Goal: Information Seeking & Learning: Compare options

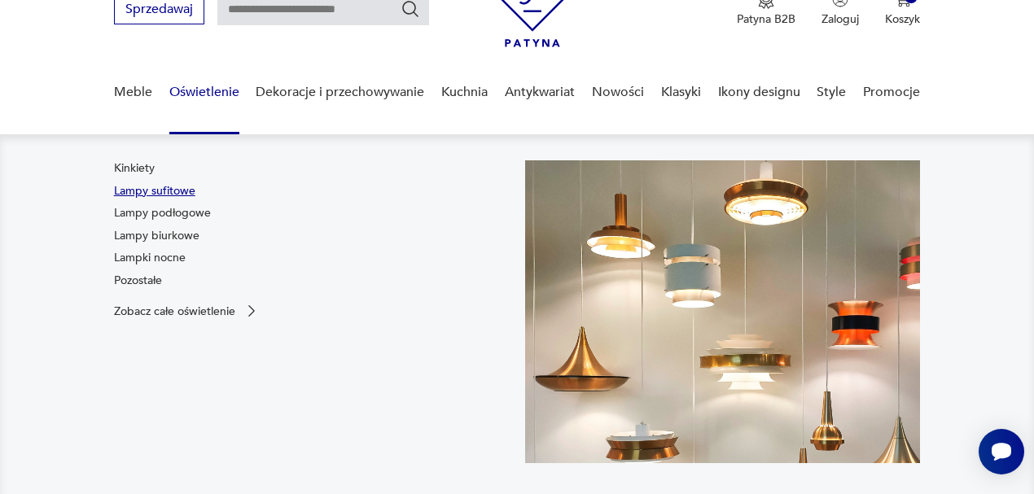
click at [186, 188] on link "Lampy sufitowe" at bounding box center [154, 191] width 81 height 16
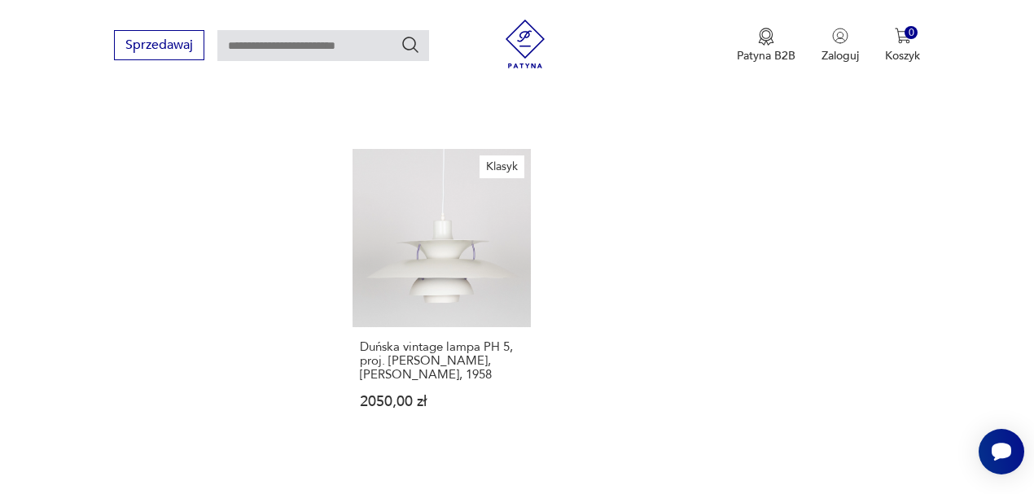
scroll to position [2223, 0]
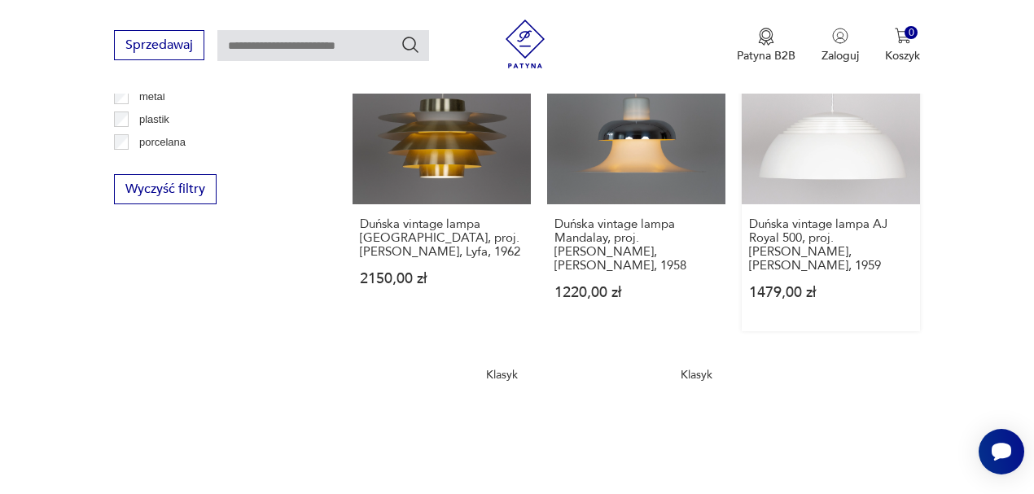
scroll to position [1572, 0]
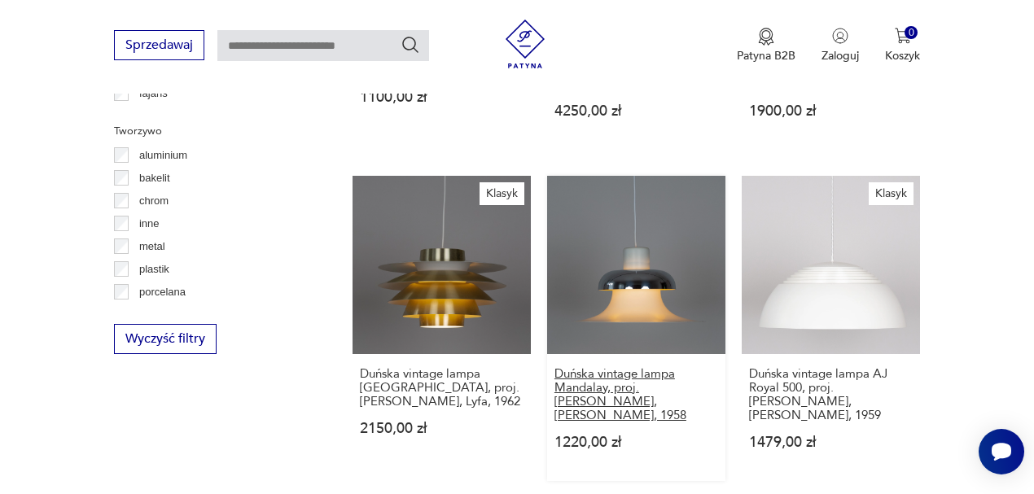
drag, startPoint x: 675, startPoint y: 332, endPoint x: 673, endPoint y: 340, distance: 8.5
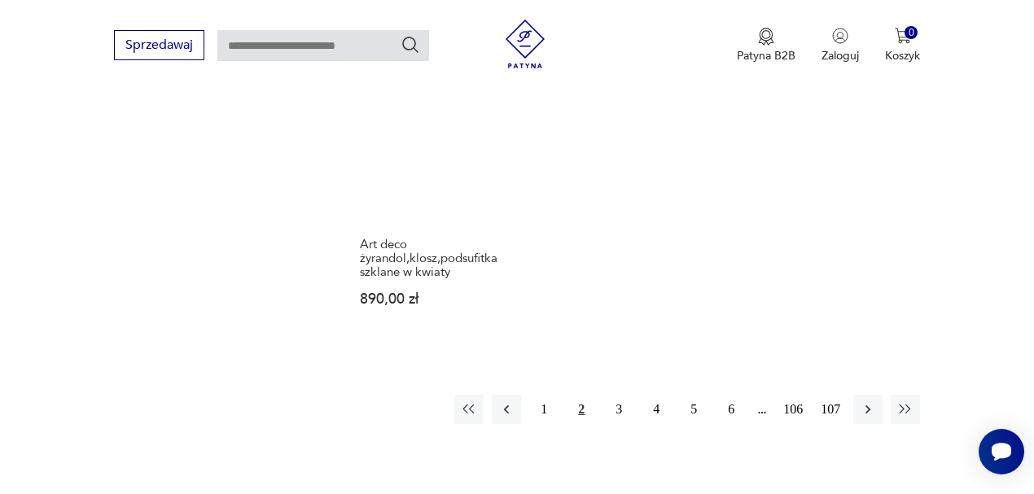
scroll to position [2332, 0]
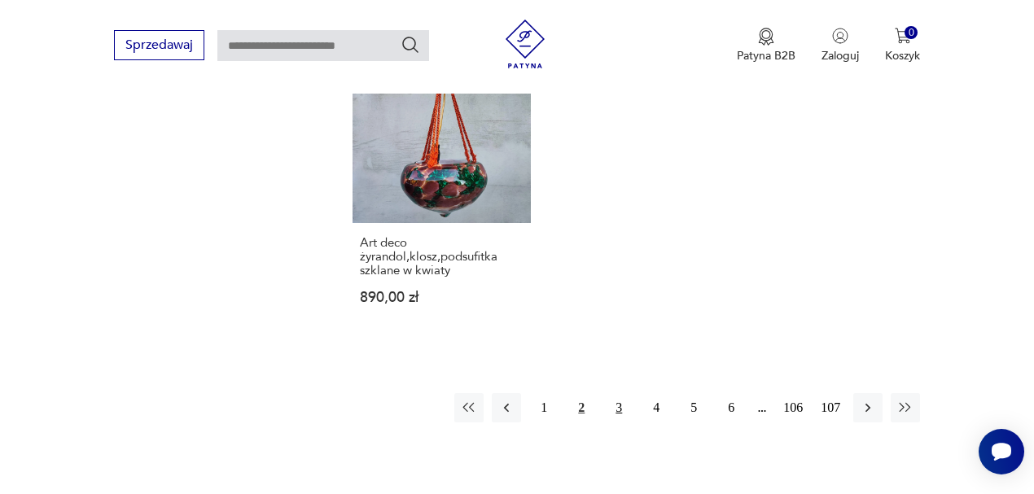
click at [613, 393] on button "3" at bounding box center [618, 407] width 29 height 29
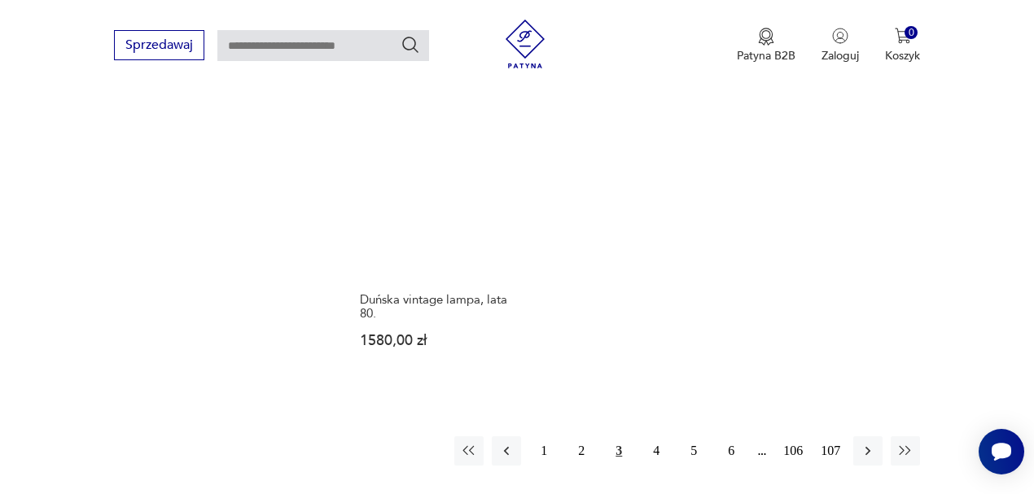
scroll to position [2277, 0]
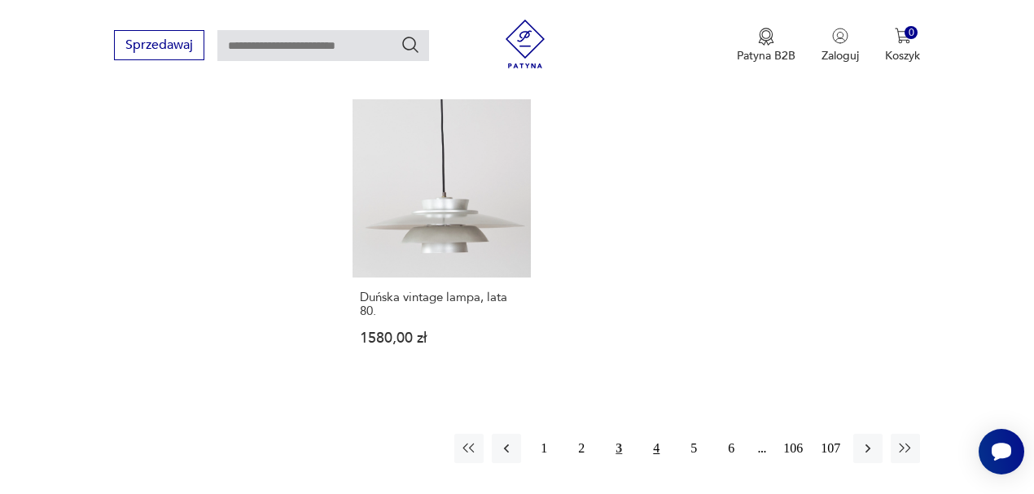
click at [647, 434] on button "4" at bounding box center [656, 448] width 29 height 29
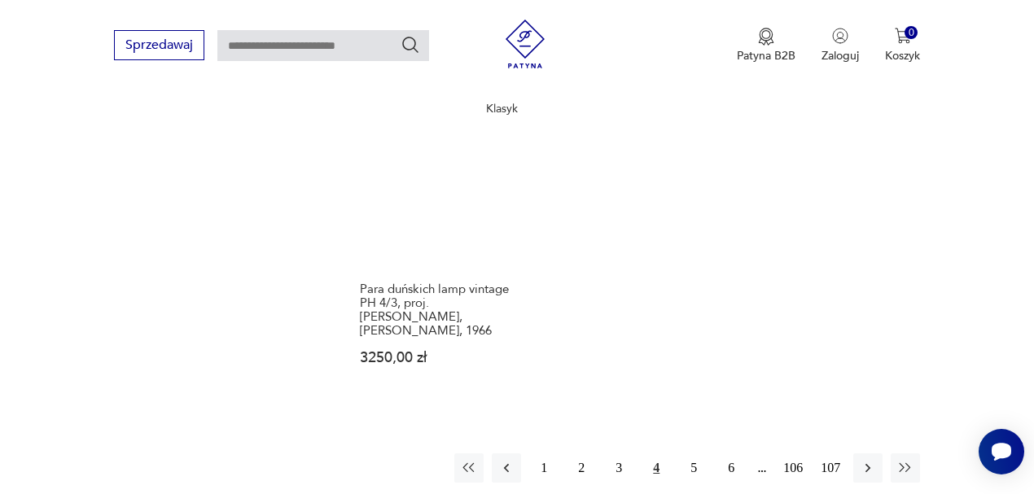
scroll to position [2359, 0]
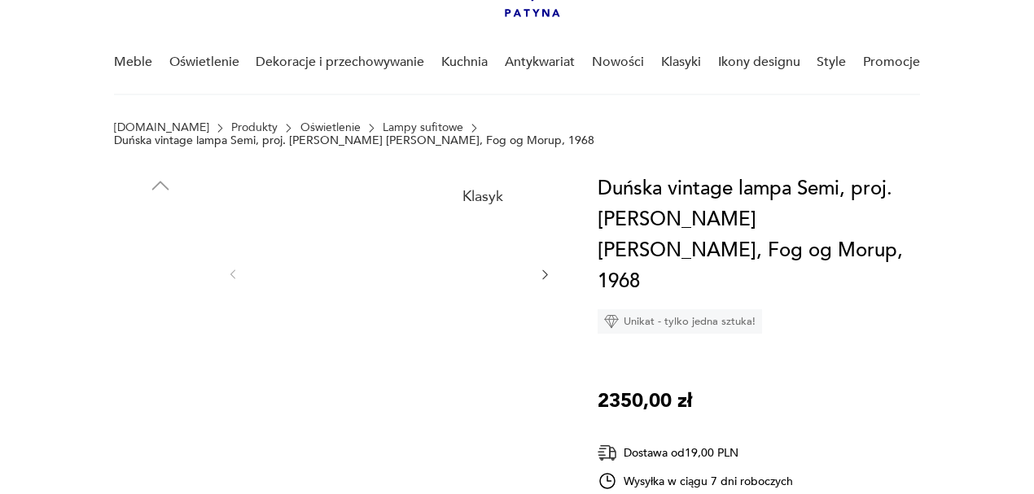
click at [497, 241] on img at bounding box center [389, 272] width 266 height 199
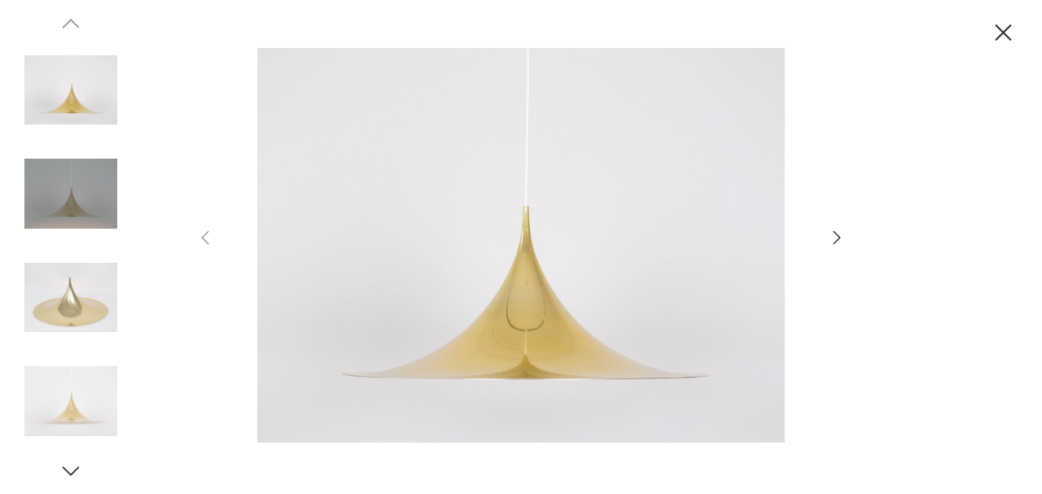
click at [842, 239] on icon "button" at bounding box center [837, 238] width 20 height 20
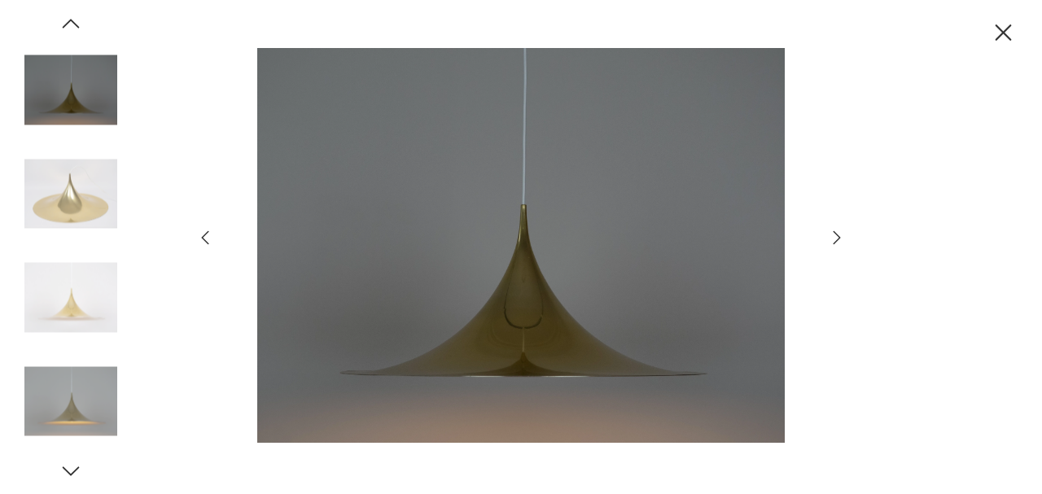
click at [842, 239] on icon "button" at bounding box center [837, 238] width 20 height 20
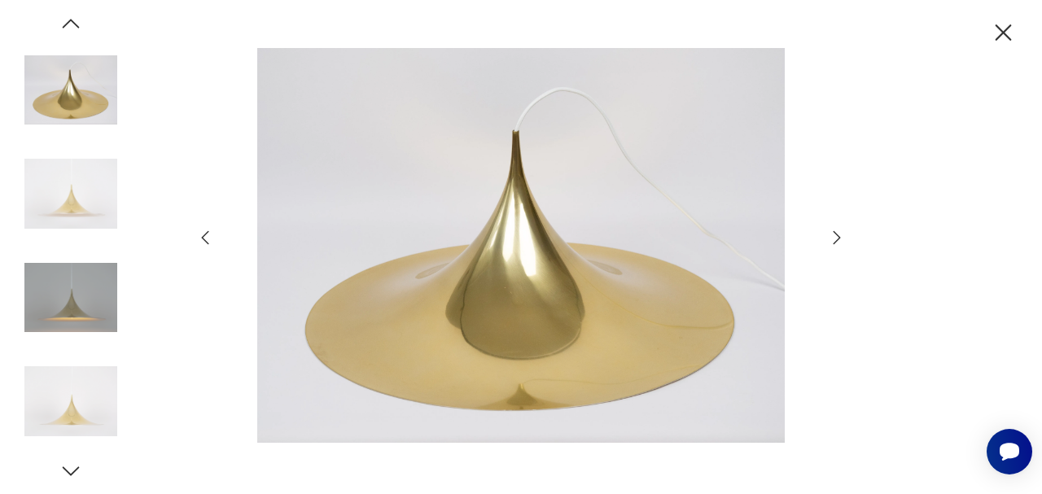
click at [842, 239] on icon "button" at bounding box center [837, 238] width 20 height 20
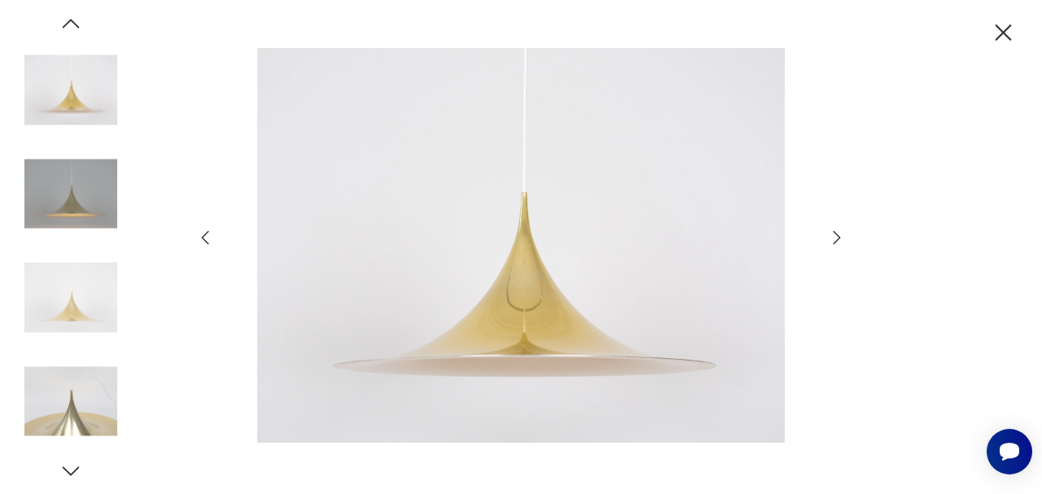
click at [842, 239] on icon "button" at bounding box center [837, 238] width 20 height 20
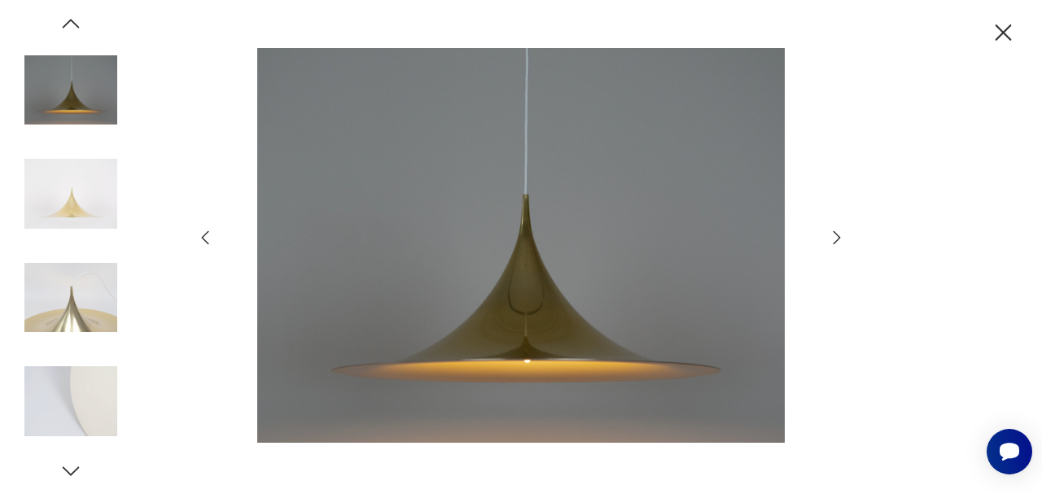
click at [840, 239] on icon "button" at bounding box center [837, 238] width 20 height 20
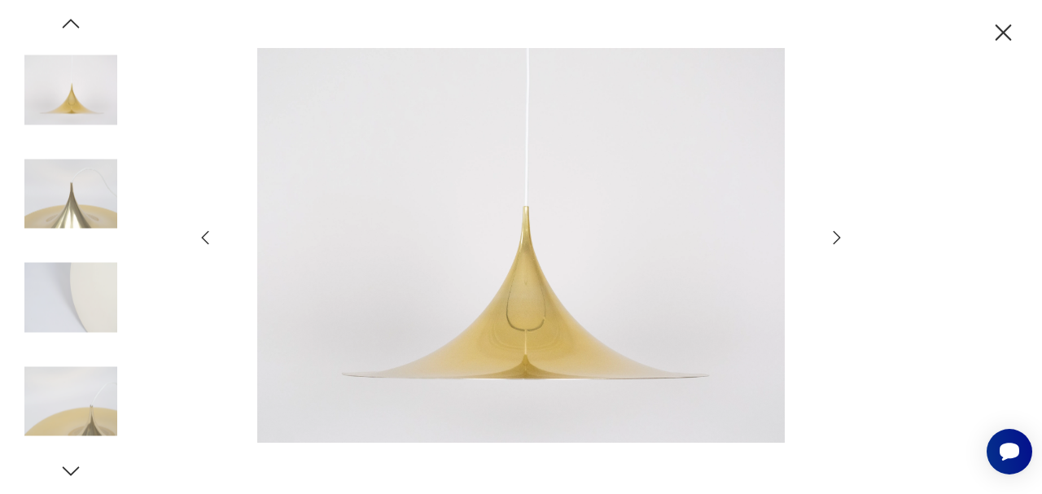
click at [840, 239] on icon "button" at bounding box center [837, 238] width 20 height 20
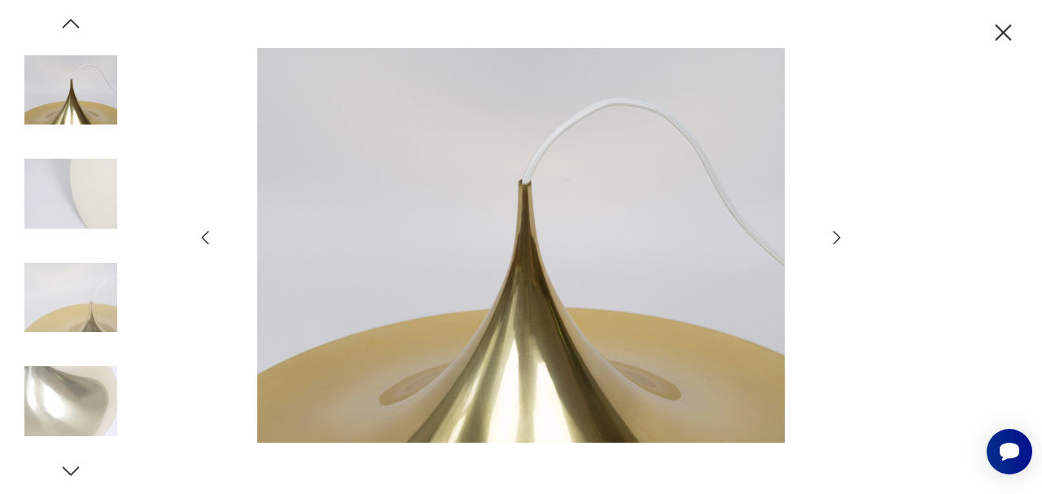
click at [839, 239] on icon "button" at bounding box center [837, 238] width 20 height 20
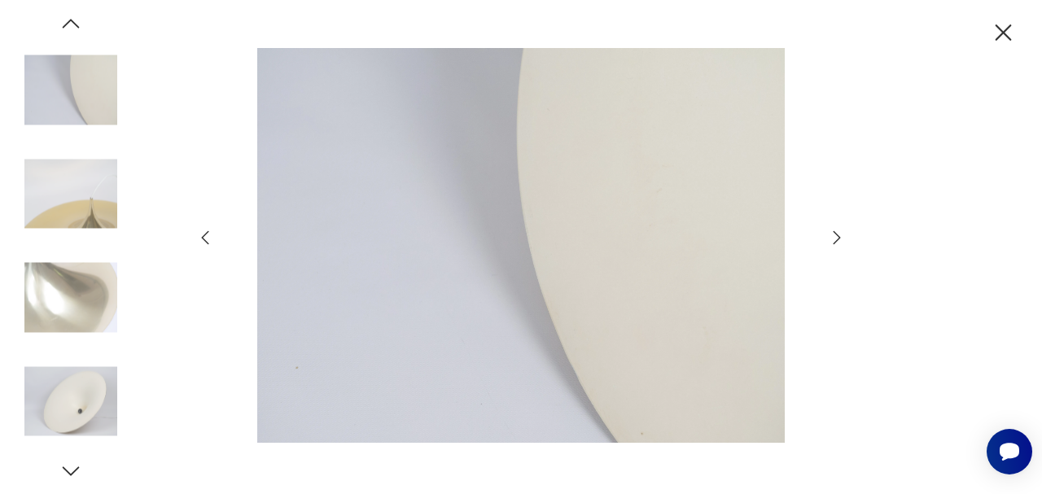
click at [839, 239] on icon "button" at bounding box center [837, 238] width 20 height 20
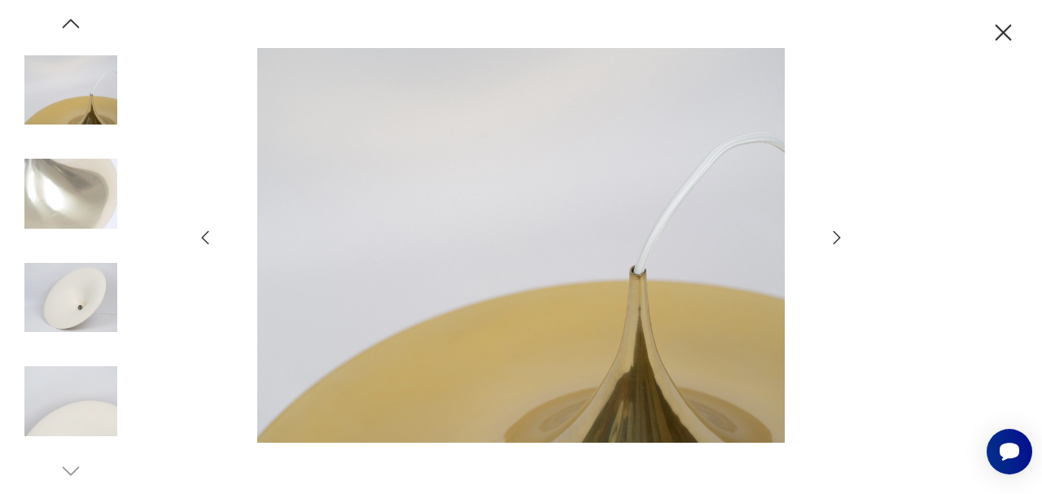
click at [839, 239] on icon "button" at bounding box center [837, 238] width 20 height 20
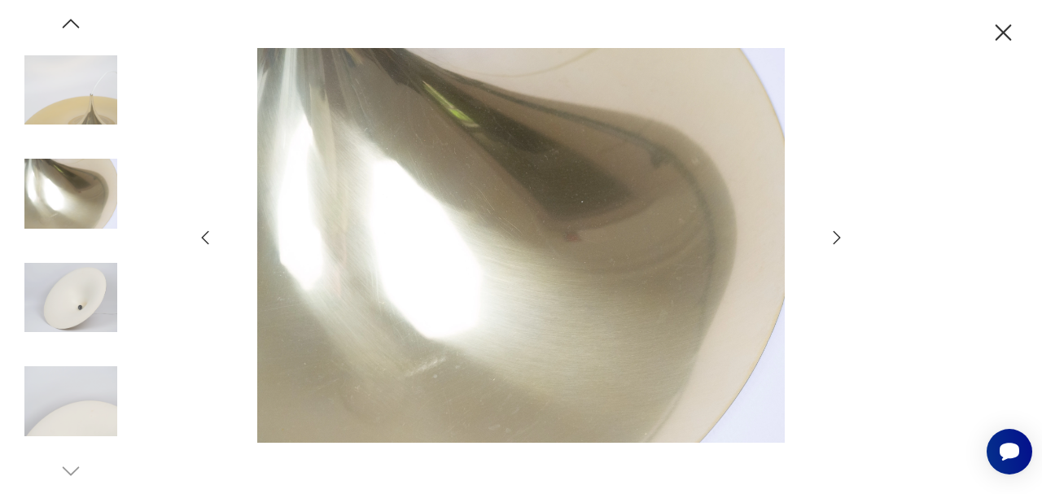
click at [839, 239] on icon "button" at bounding box center [837, 238] width 20 height 20
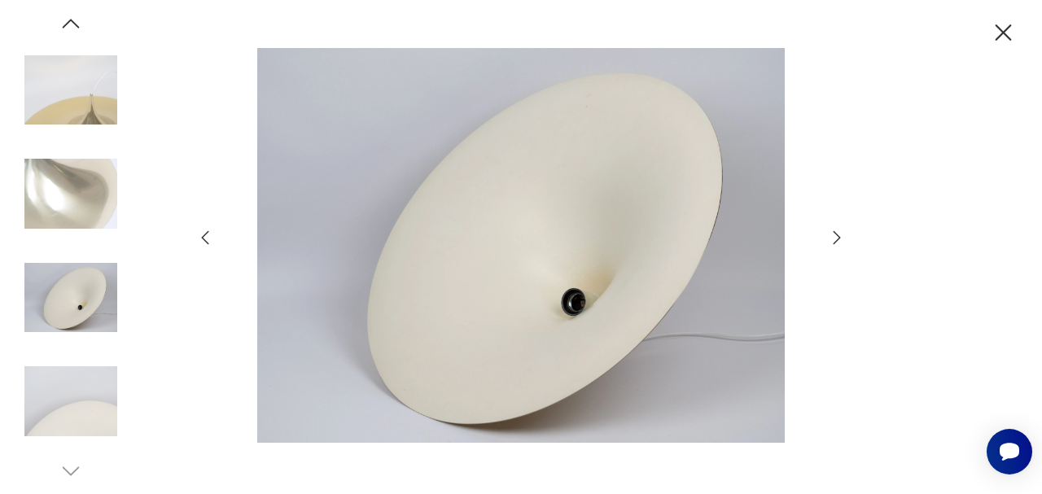
click at [846, 239] on icon "button" at bounding box center [837, 238] width 20 height 20
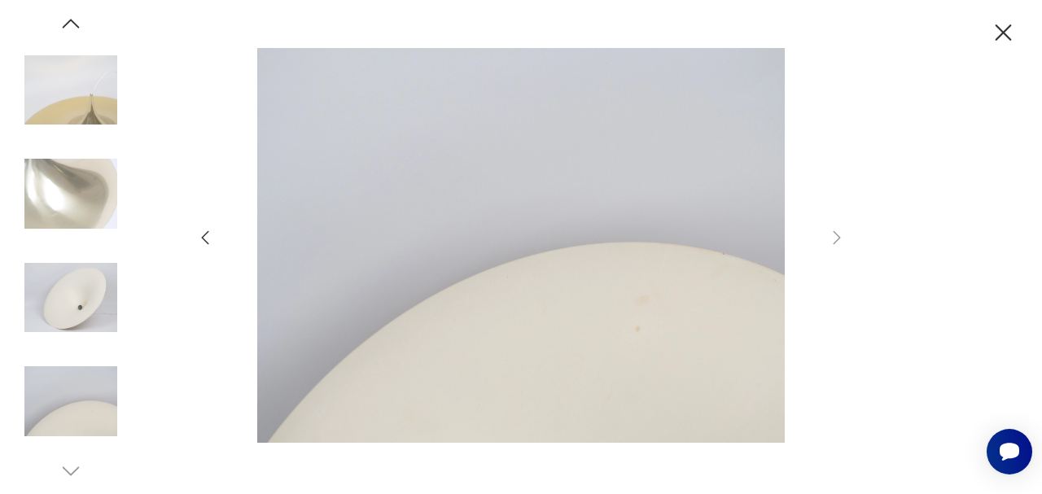
click at [1002, 34] on icon "button" at bounding box center [1004, 32] width 16 height 16
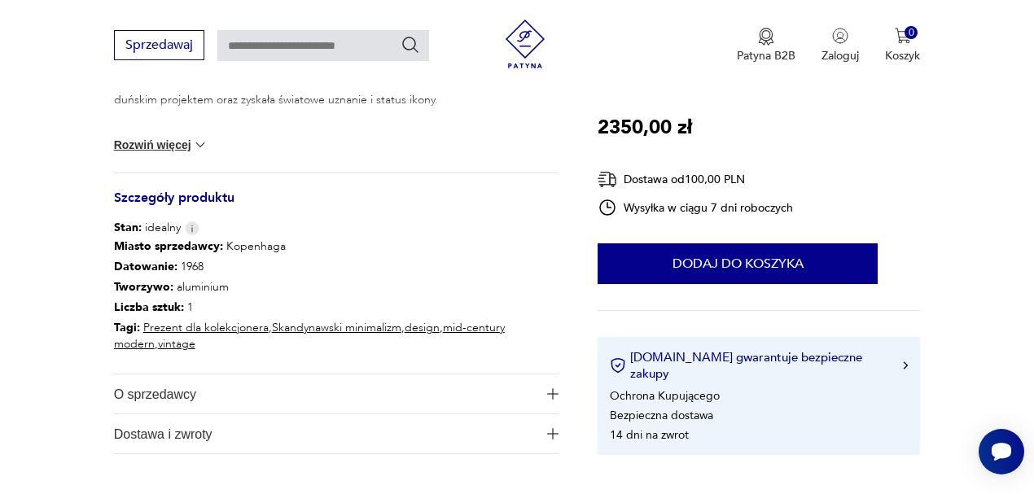
scroll to position [814, 0]
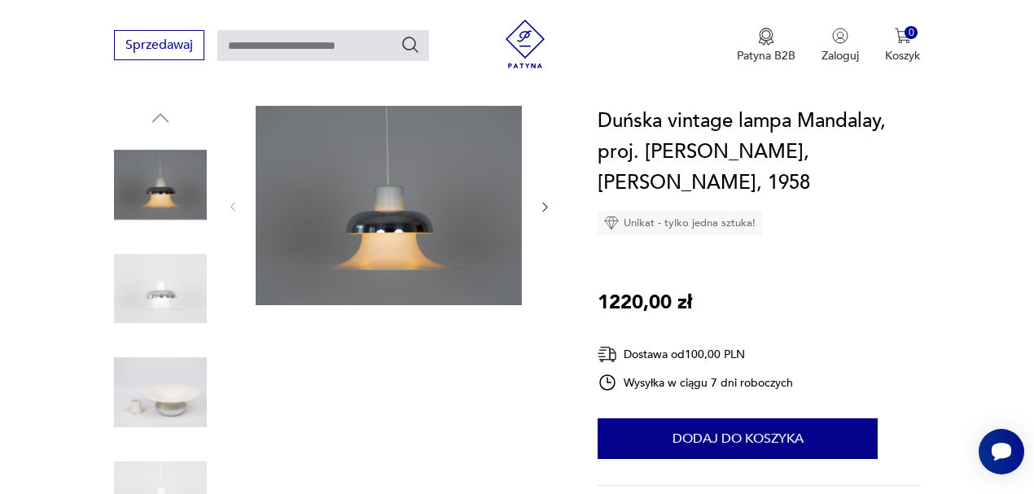
click at [174, 287] on img at bounding box center [160, 289] width 93 height 93
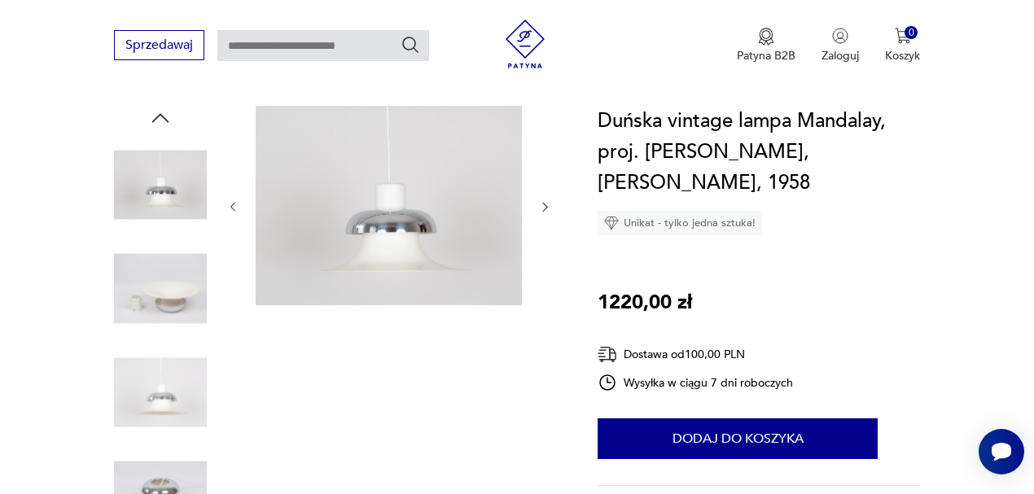
click at [368, 238] on img at bounding box center [389, 205] width 266 height 199
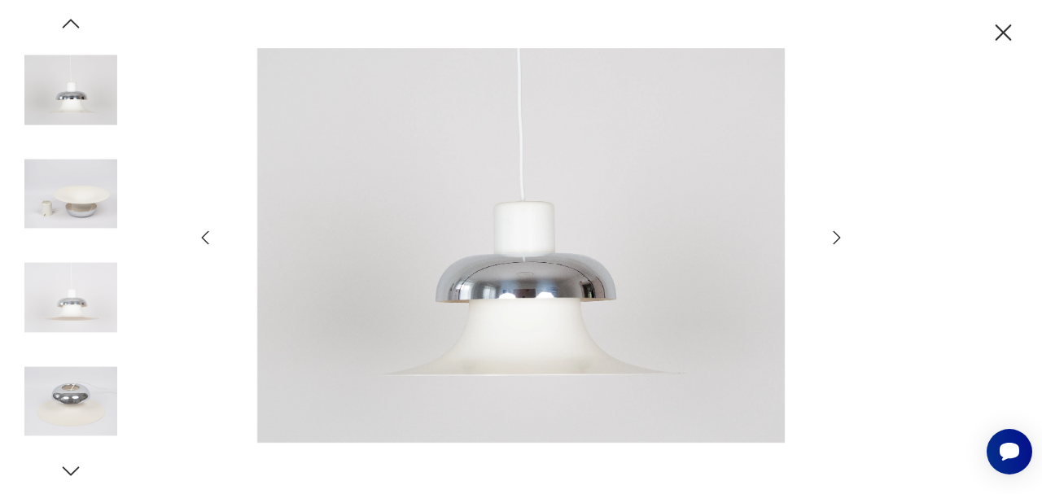
click at [835, 231] on icon "button" at bounding box center [837, 238] width 20 height 20
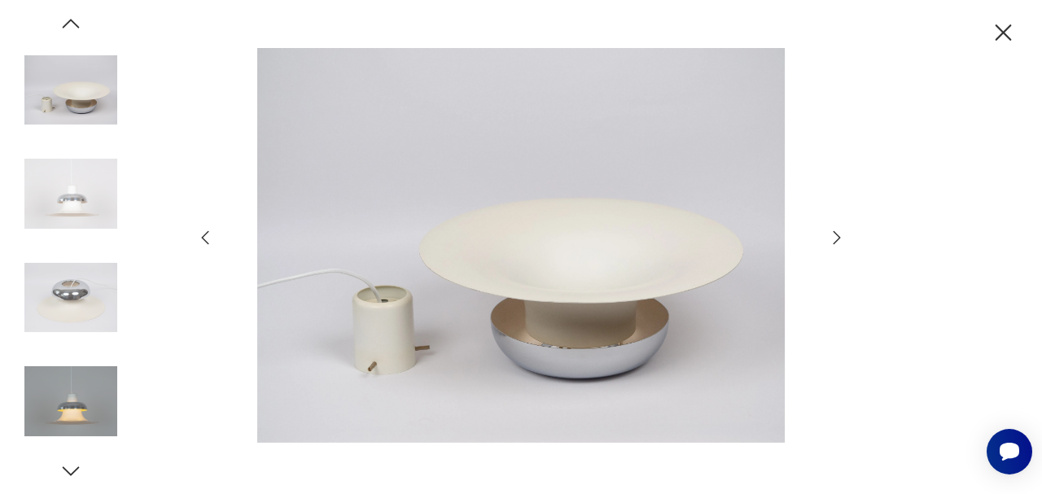
click at [834, 232] on icon "button" at bounding box center [837, 236] width 7 height 13
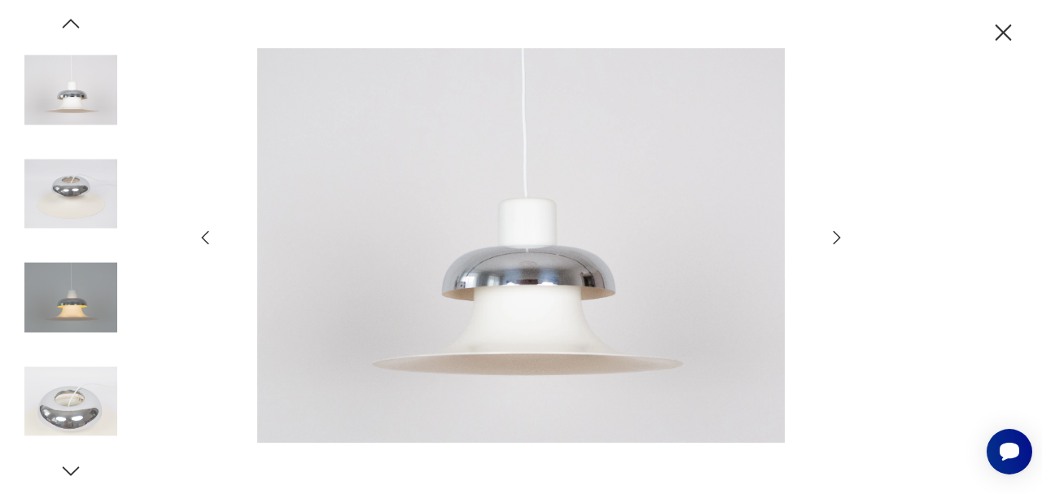
click at [834, 232] on icon "button" at bounding box center [837, 236] width 7 height 13
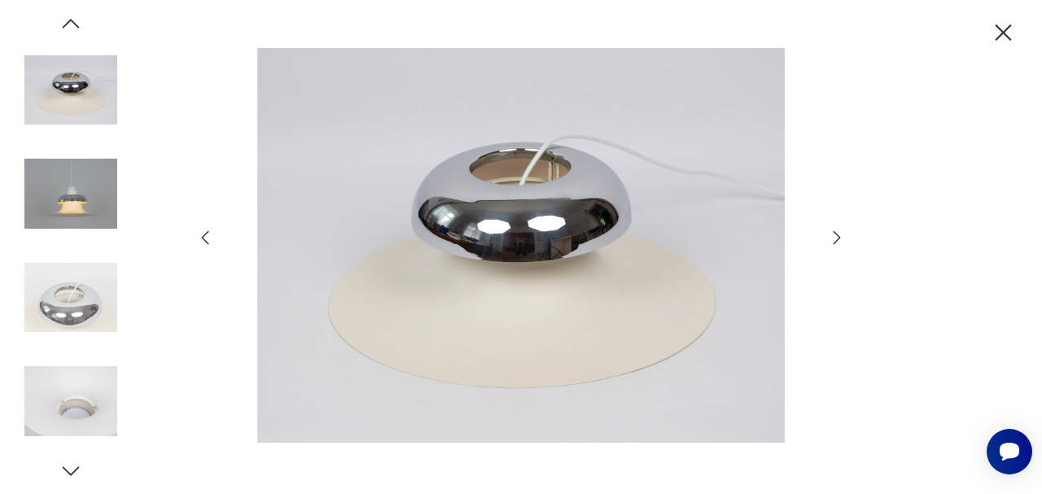
click at [834, 232] on icon "button" at bounding box center [837, 236] width 7 height 13
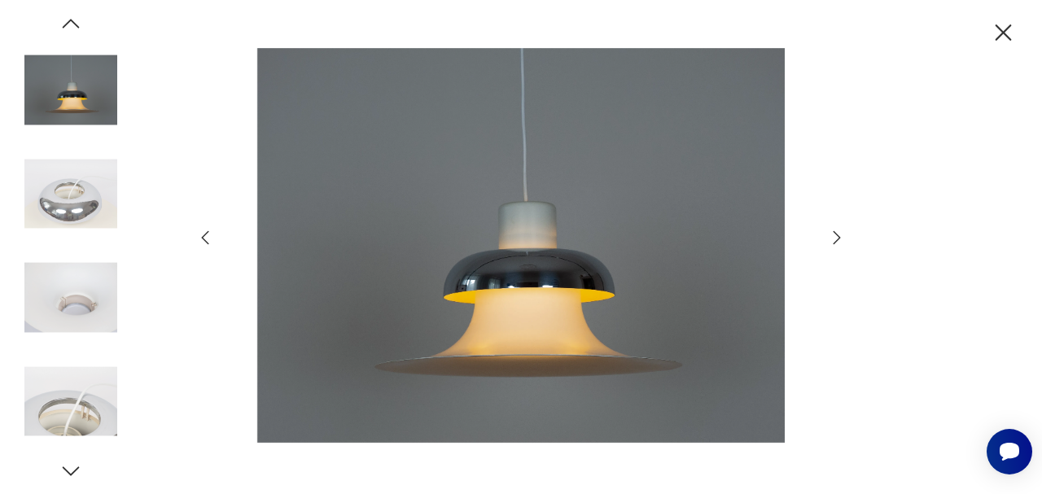
click at [834, 232] on icon "button" at bounding box center [837, 236] width 7 height 13
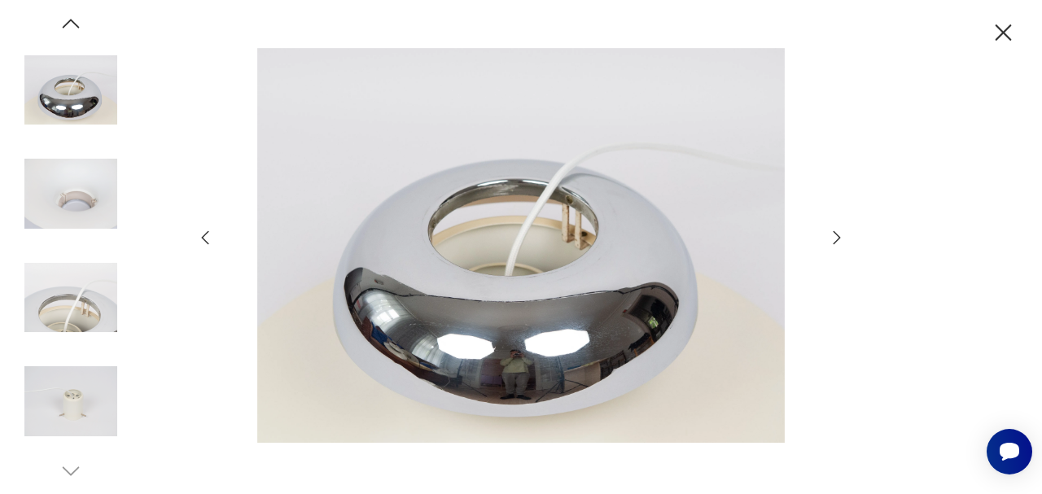
click at [834, 232] on icon "button" at bounding box center [837, 236] width 7 height 13
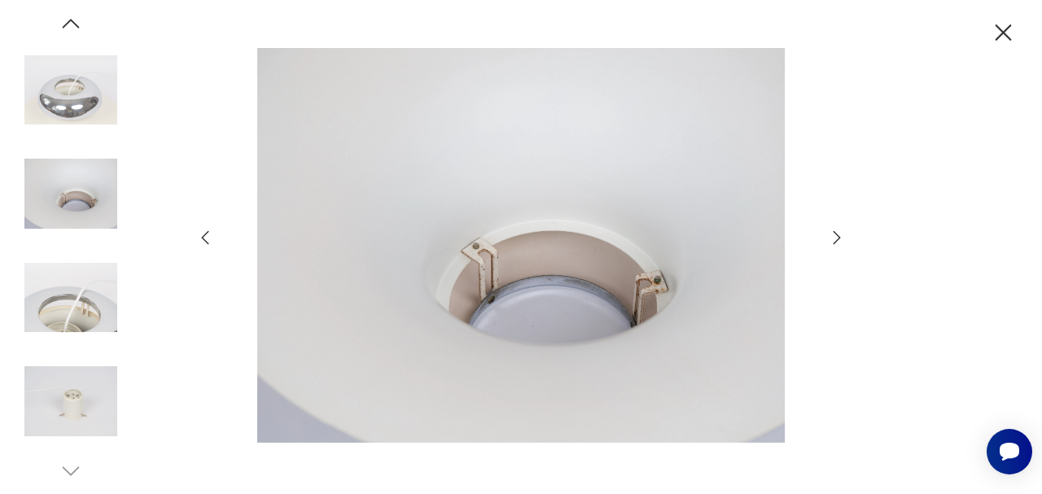
click at [834, 233] on icon "button" at bounding box center [837, 238] width 20 height 20
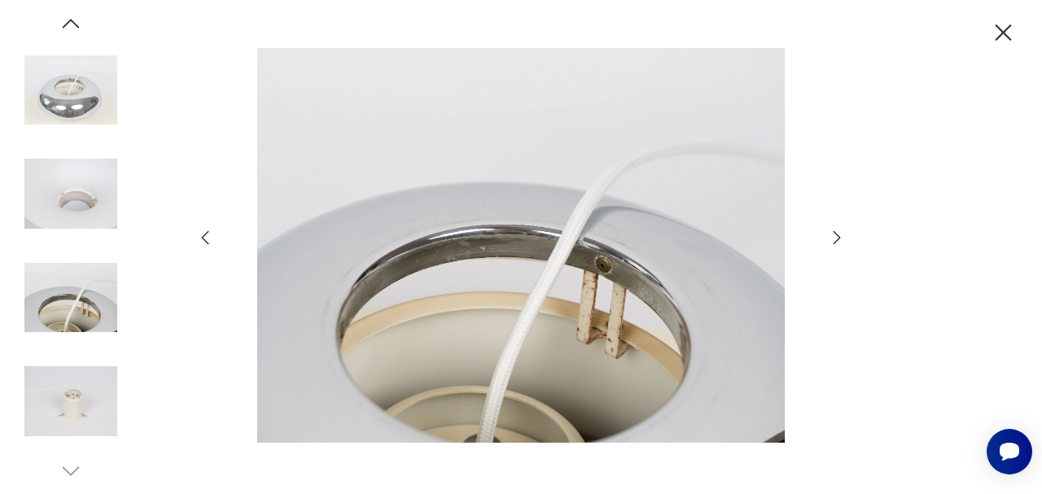
click at [834, 233] on icon "button" at bounding box center [837, 238] width 20 height 20
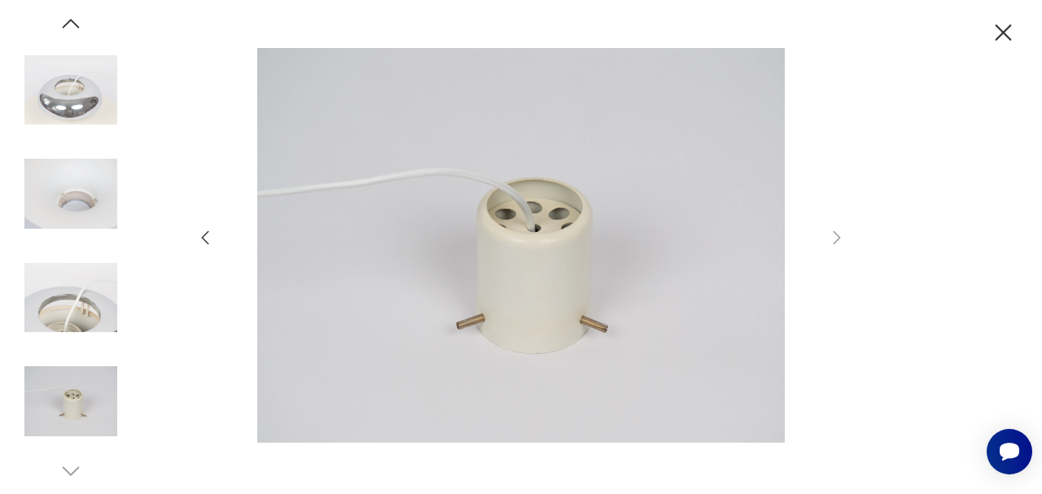
click at [68, 72] on img at bounding box center [70, 90] width 93 height 93
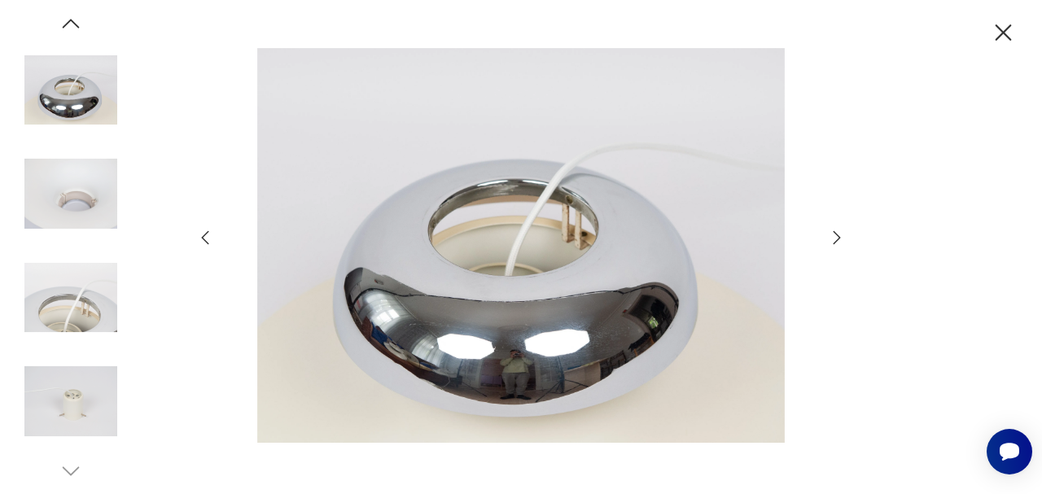
click at [203, 239] on icon "button" at bounding box center [205, 238] width 20 height 20
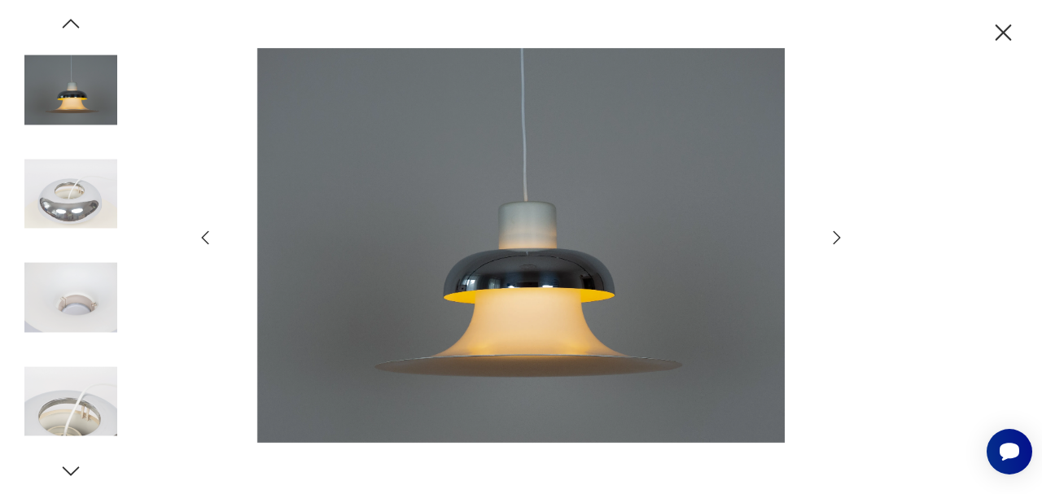
click at [203, 239] on icon "button" at bounding box center [205, 238] width 20 height 20
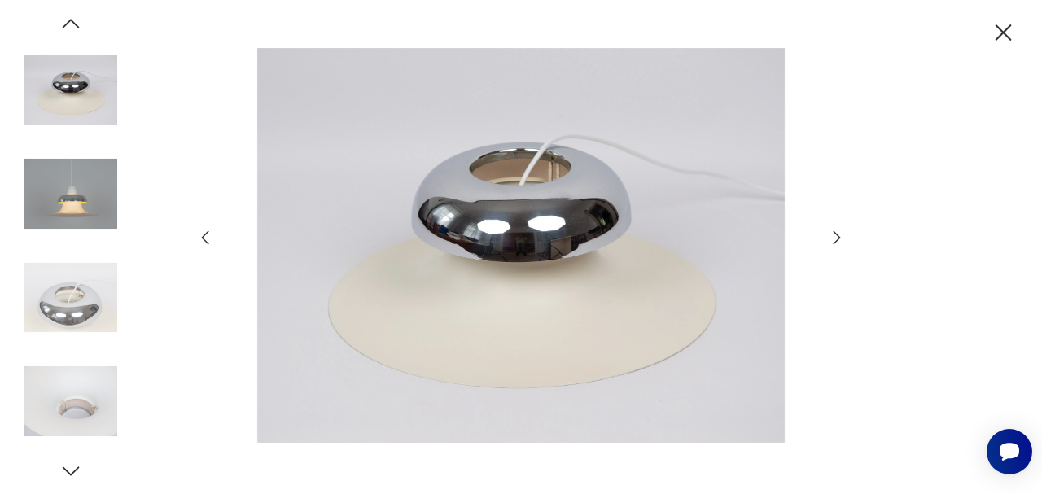
click at [203, 239] on icon "button" at bounding box center [205, 238] width 20 height 20
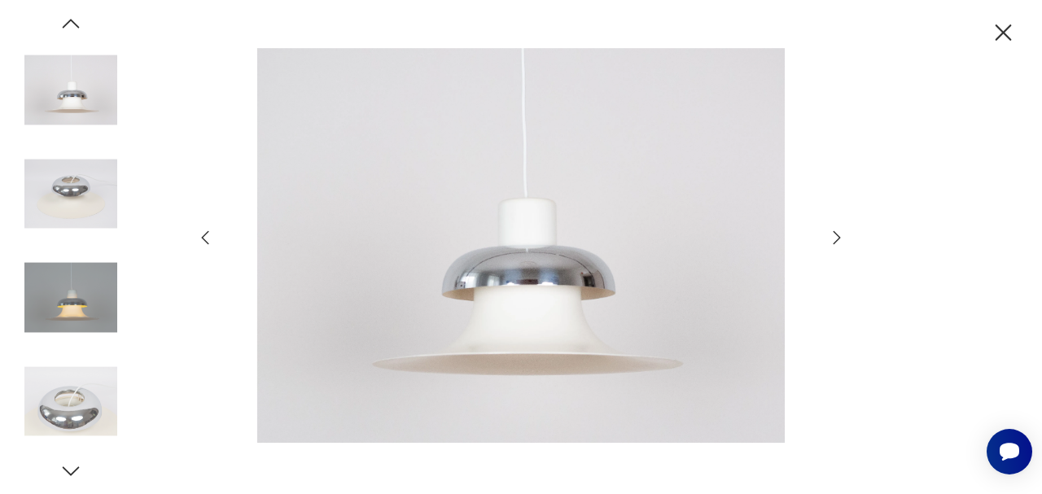
click at [203, 239] on icon "button" at bounding box center [205, 238] width 20 height 20
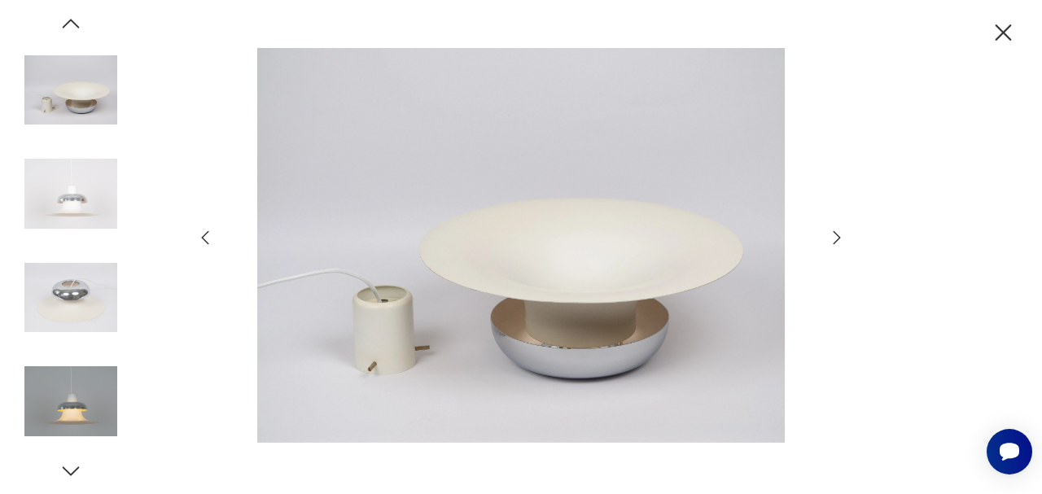
click at [203, 239] on icon "button" at bounding box center [205, 238] width 20 height 20
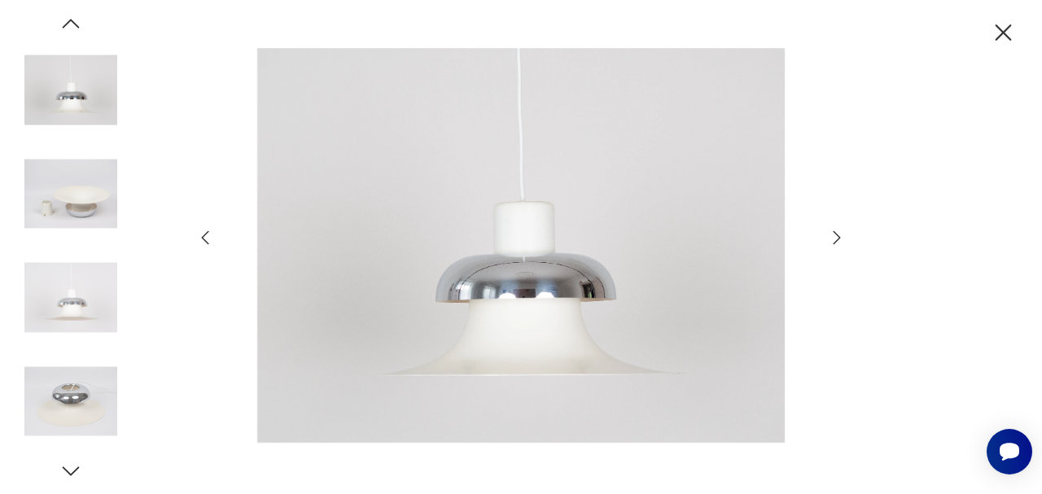
click at [203, 239] on icon "button" at bounding box center [205, 238] width 20 height 20
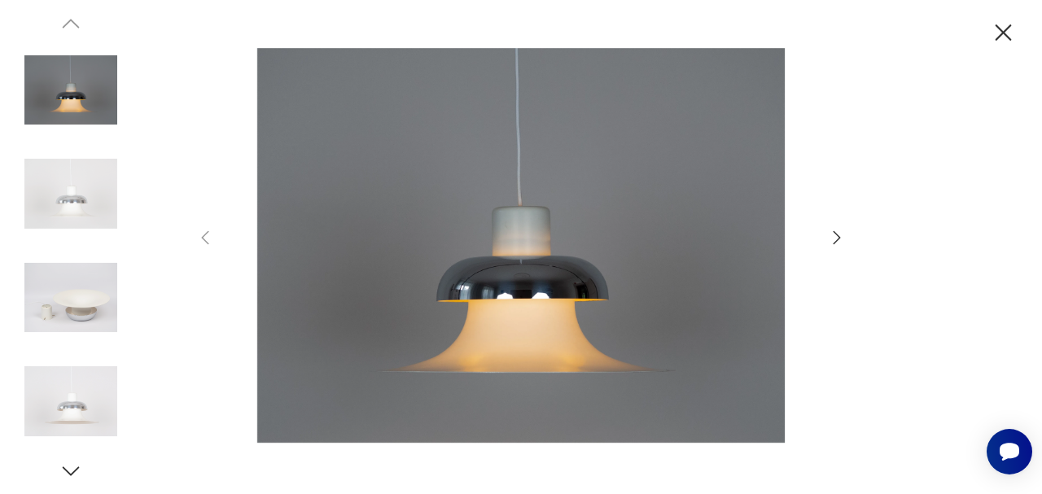
click at [1005, 37] on icon "button" at bounding box center [1003, 33] width 28 height 28
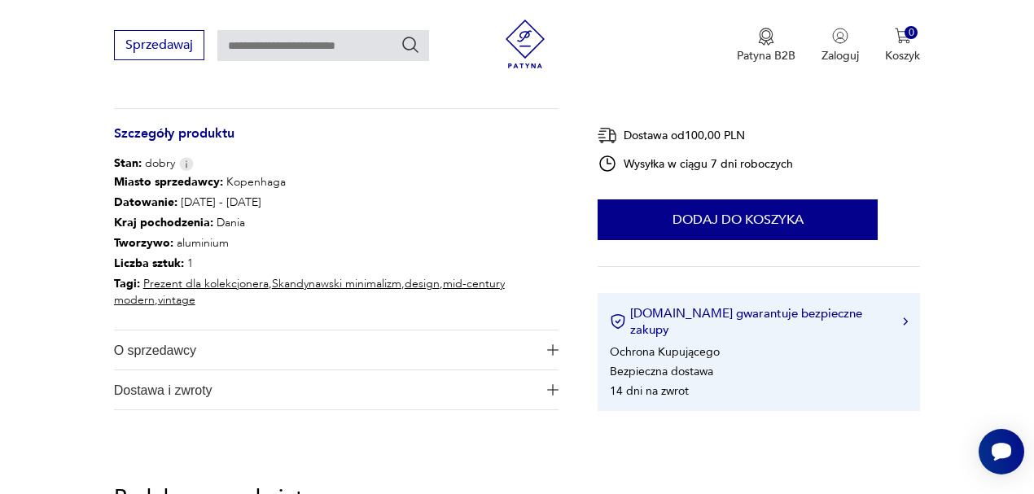
scroll to position [868, 0]
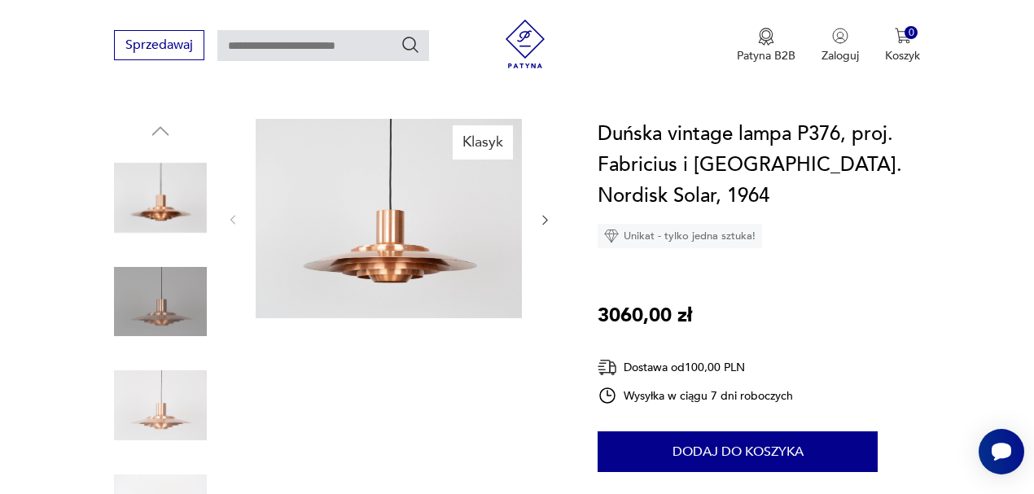
click at [357, 261] on img at bounding box center [389, 218] width 266 height 199
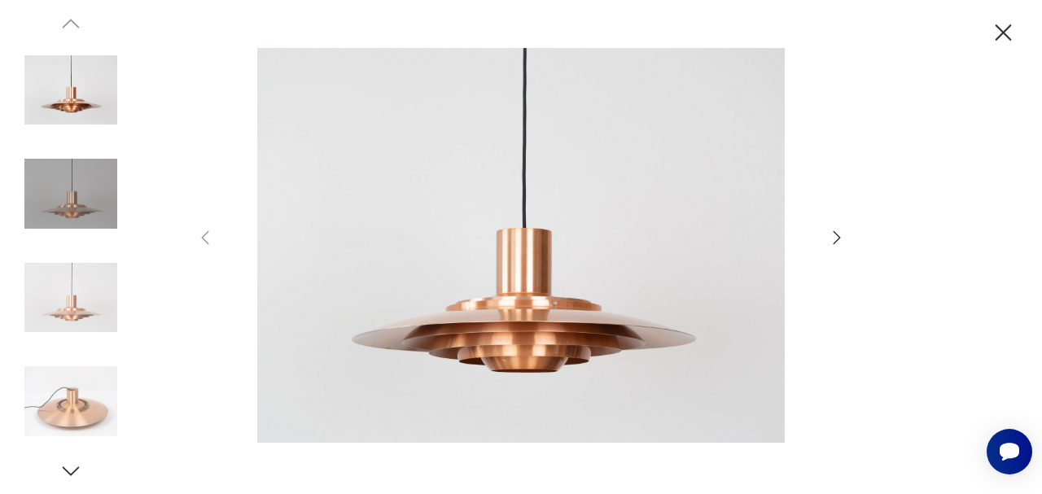
click at [838, 230] on icon "button" at bounding box center [837, 238] width 20 height 20
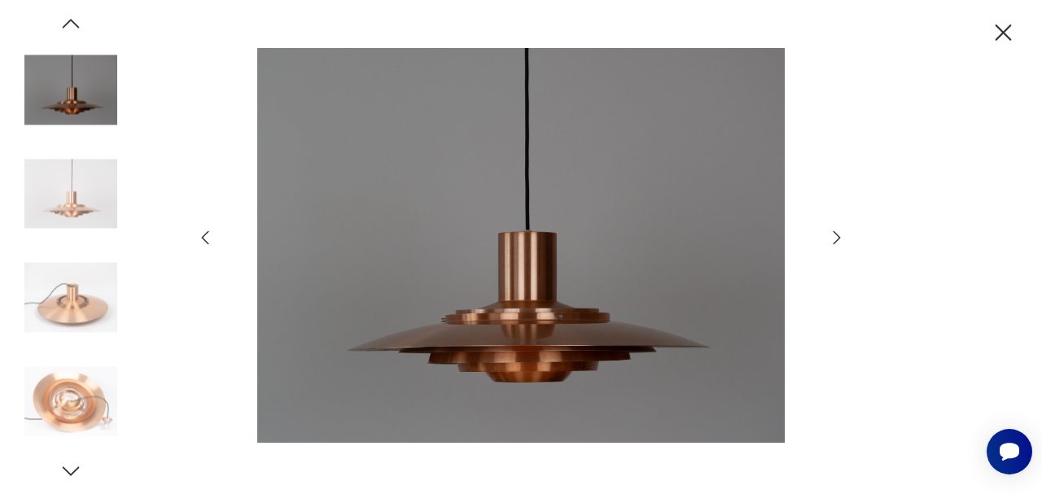
click at [838, 230] on icon "button" at bounding box center [837, 238] width 20 height 20
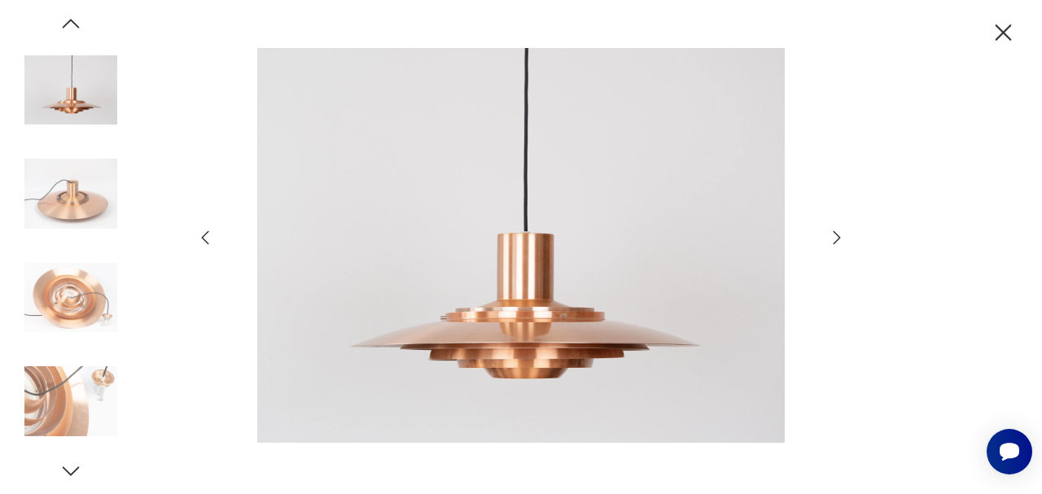
click at [838, 230] on icon "button" at bounding box center [837, 238] width 20 height 20
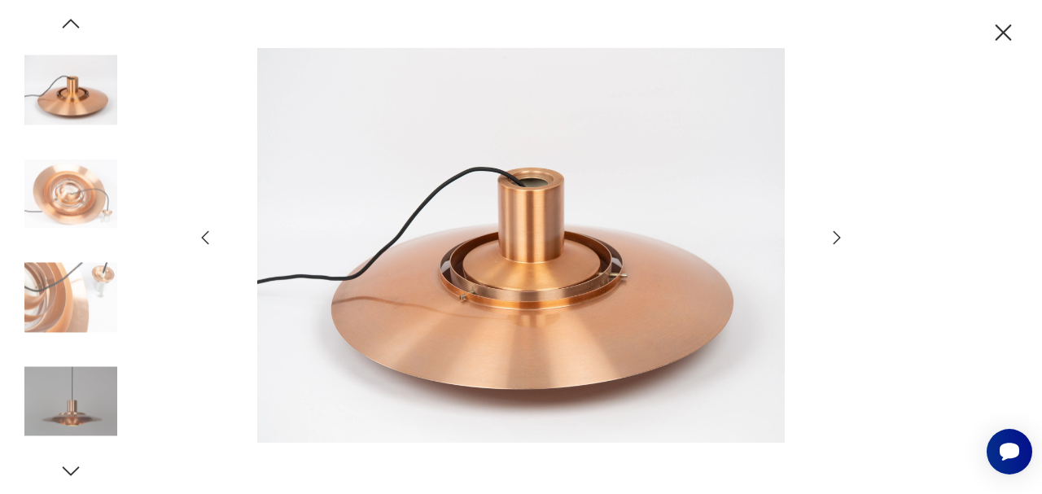
click at [838, 230] on icon "button" at bounding box center [837, 238] width 20 height 20
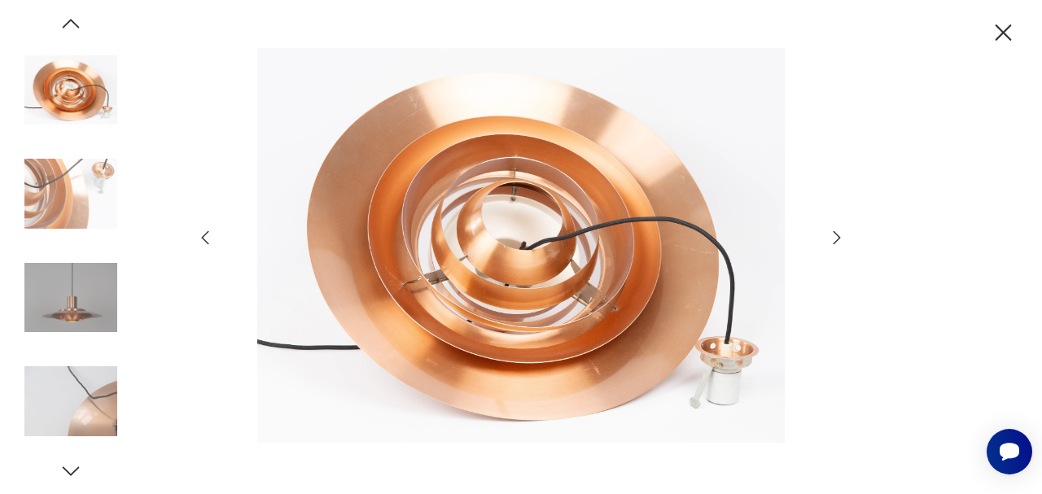
click at [838, 230] on icon "button" at bounding box center [837, 238] width 20 height 20
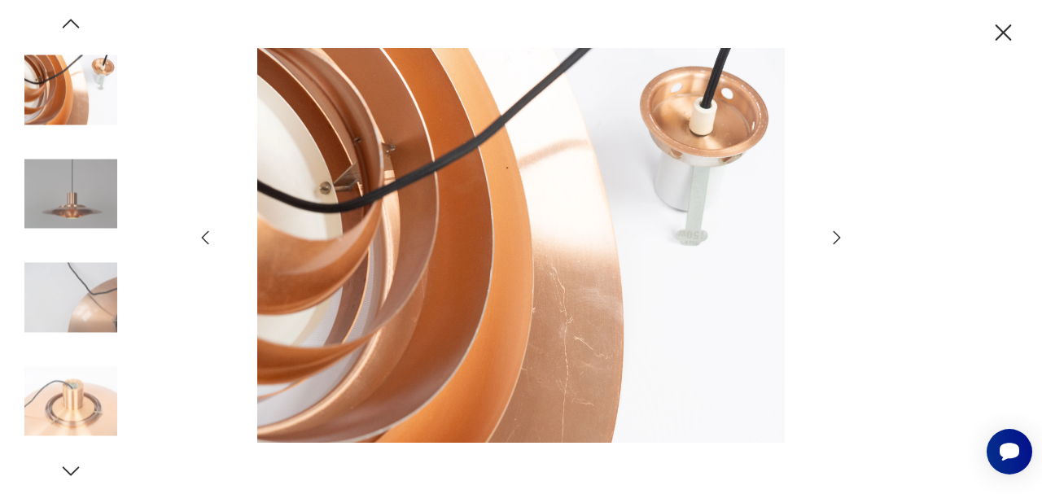
click at [838, 230] on icon "button" at bounding box center [837, 238] width 20 height 20
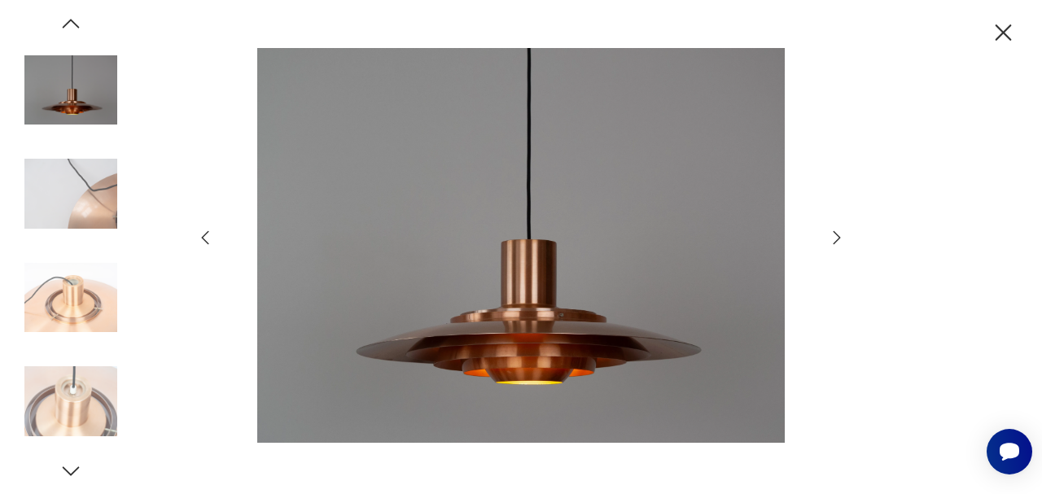
click at [838, 230] on icon "button" at bounding box center [837, 238] width 20 height 20
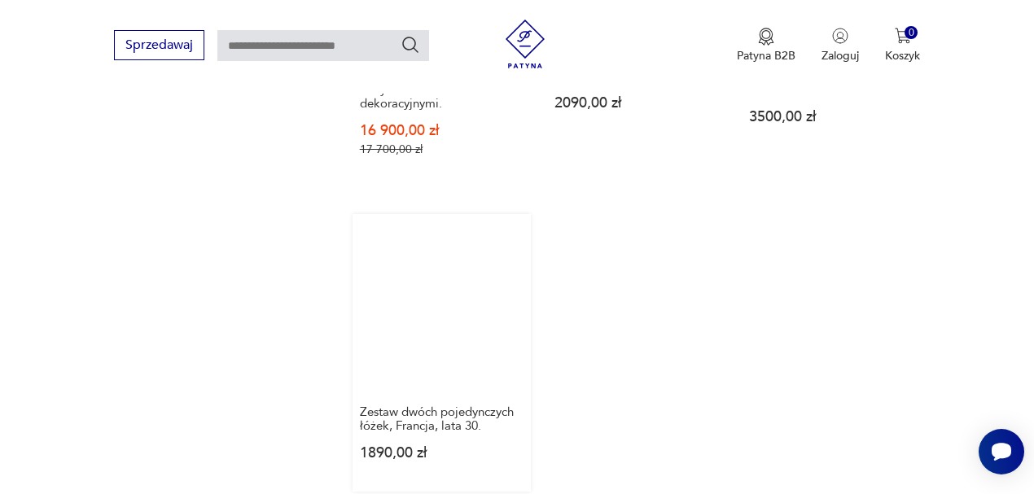
scroll to position [2358, 0]
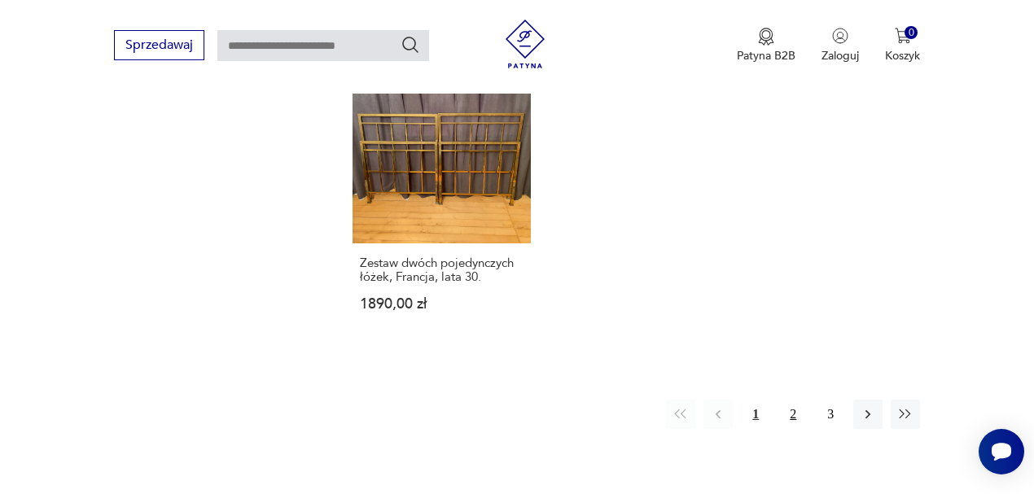
click at [785, 400] on button "2" at bounding box center [792, 414] width 29 height 29
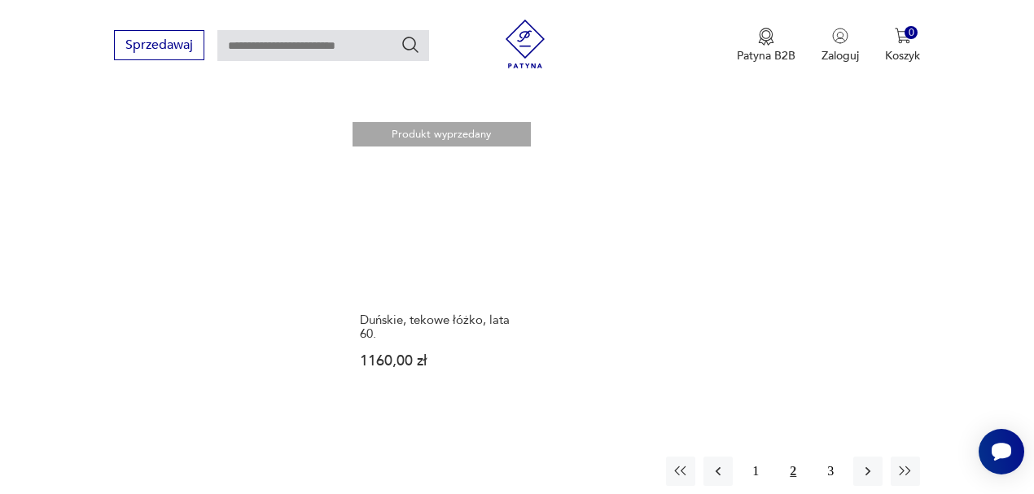
scroll to position [2332, 0]
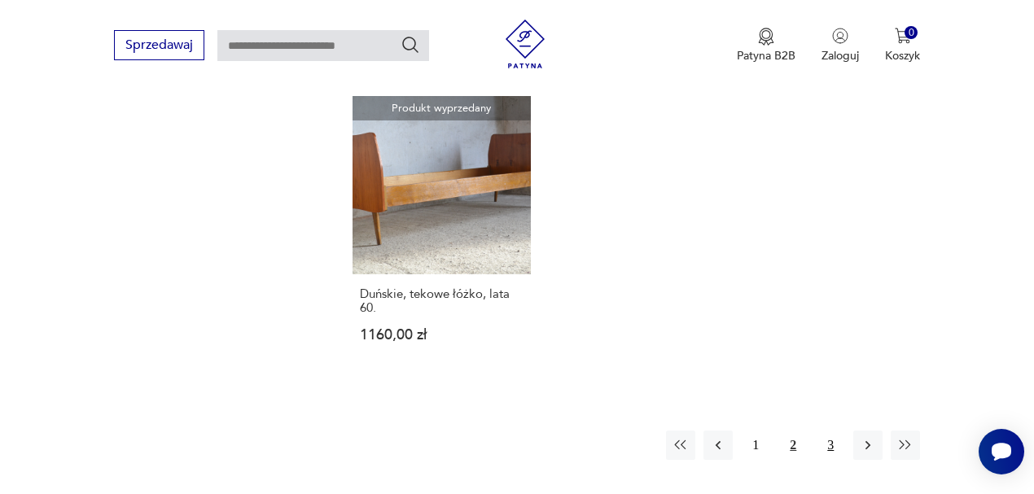
click at [826, 431] on button "3" at bounding box center [830, 445] width 29 height 29
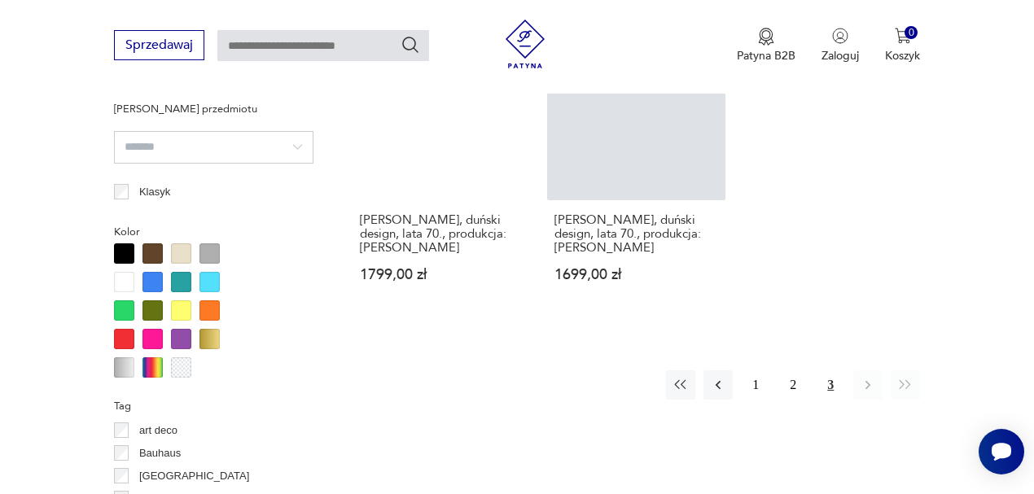
scroll to position [1409, 0]
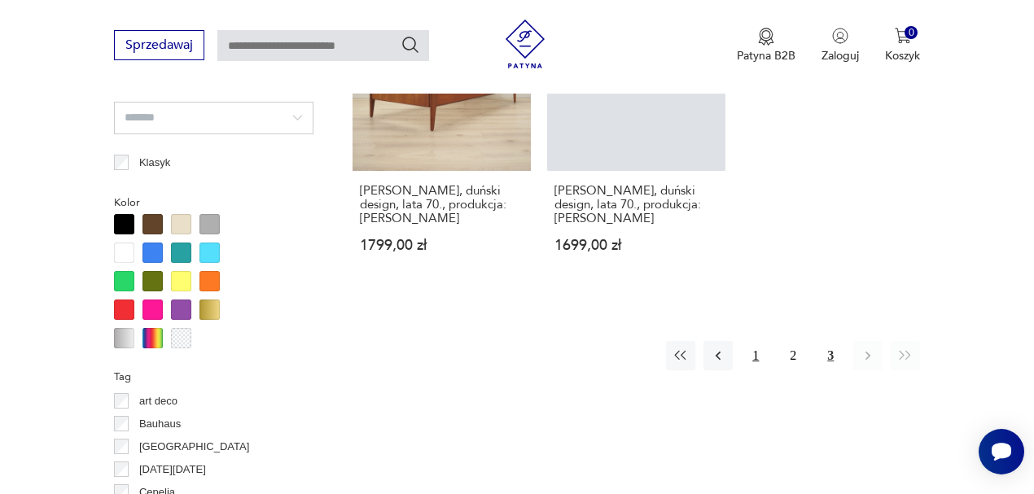
click at [761, 341] on button "1" at bounding box center [755, 355] width 29 height 29
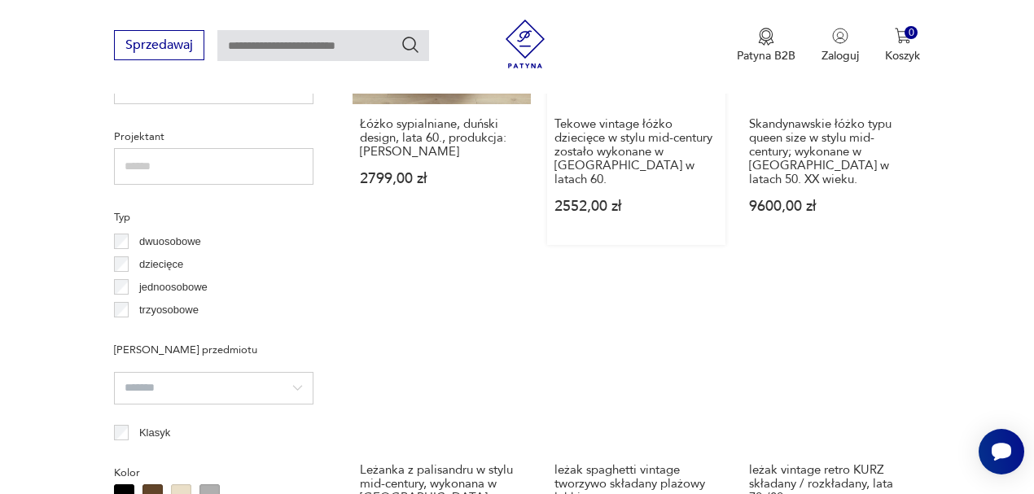
scroll to position [1300, 0]
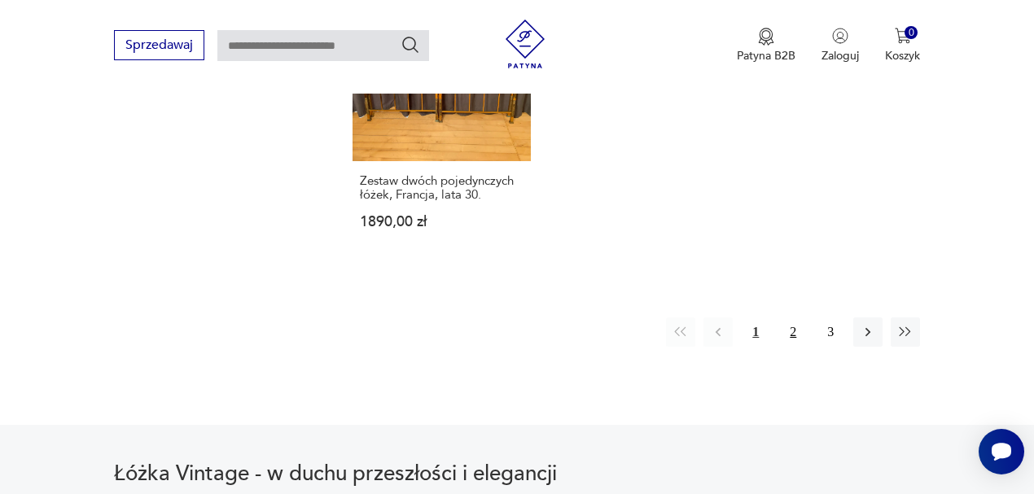
click at [788, 318] on button "2" at bounding box center [792, 332] width 29 height 29
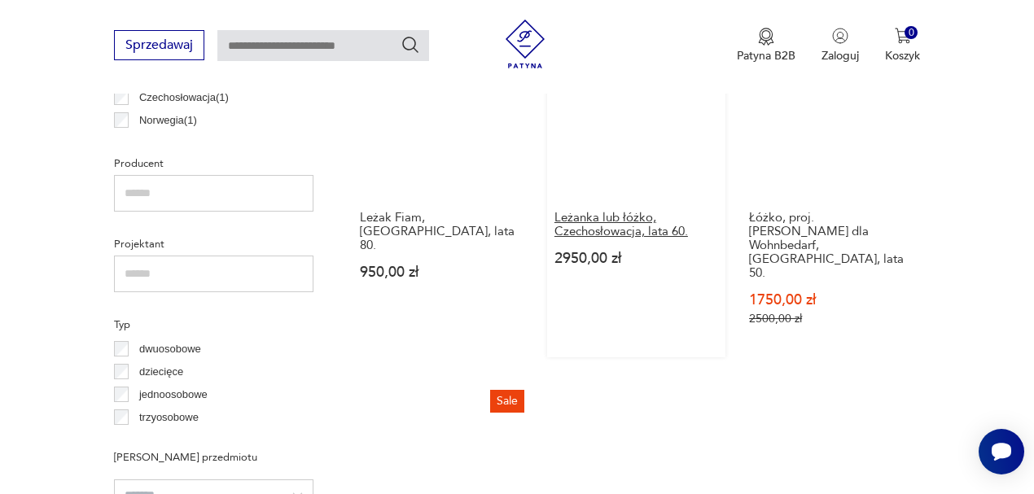
scroll to position [1246, 0]
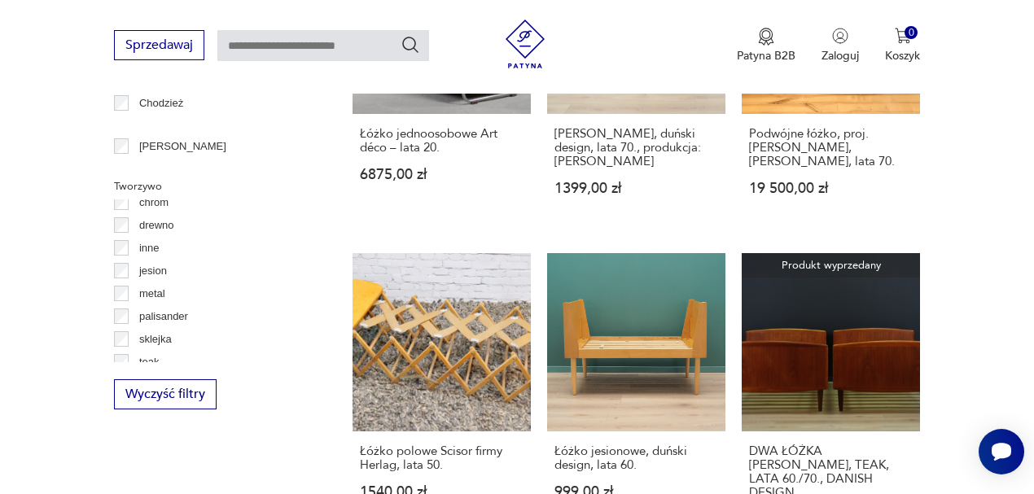
scroll to position [20, 0]
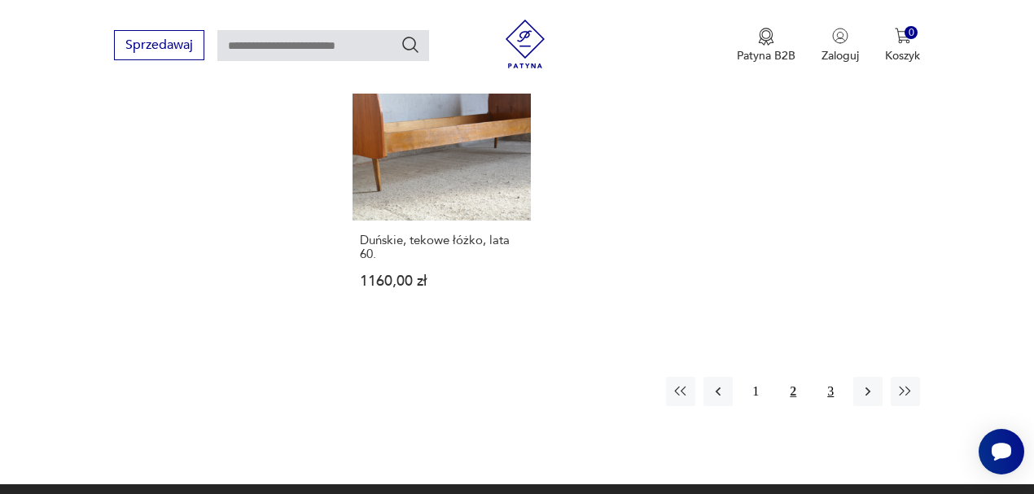
click at [827, 377] on button "3" at bounding box center [830, 391] width 29 height 29
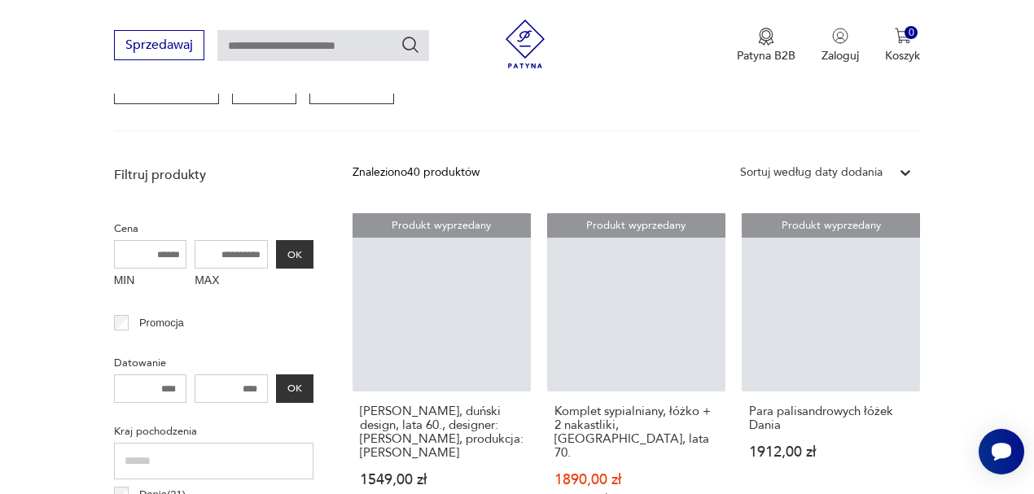
scroll to position [432, 0]
